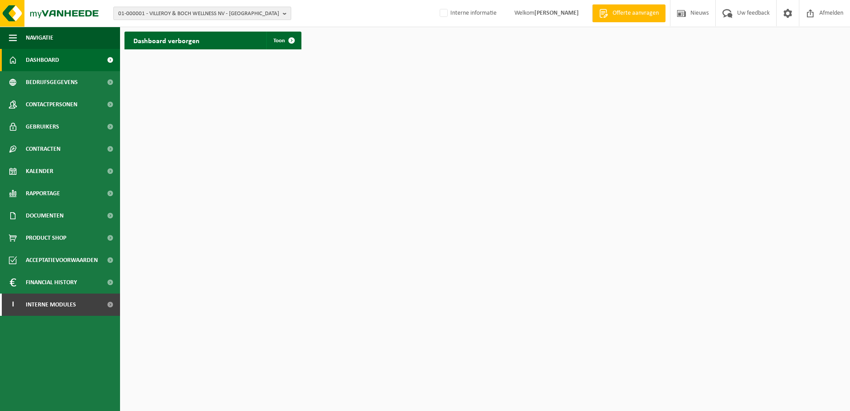
click at [220, 16] on span "01-000001 - VILLEROY & BOCH WELLNESS NV - ROESELARE" at bounding box center [198, 13] width 161 height 13
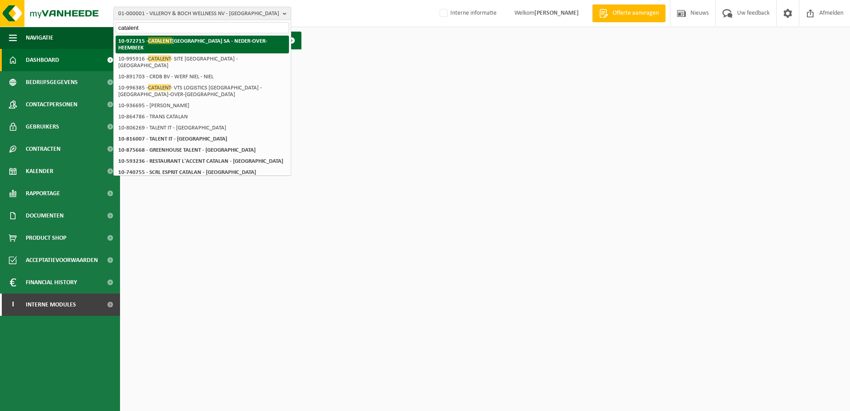
type input "catalent"
click at [224, 39] on strong "10-972715 - CATALENT BELGIUM SA - NEDER-OVER-HEEMBEEK" at bounding box center [192, 43] width 149 height 13
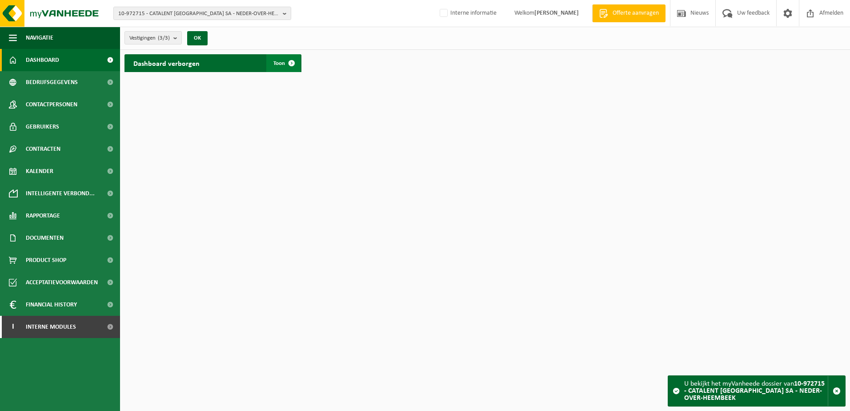
click at [292, 64] on span at bounding box center [292, 63] width 18 height 18
